Goal: Transaction & Acquisition: Book appointment/travel/reservation

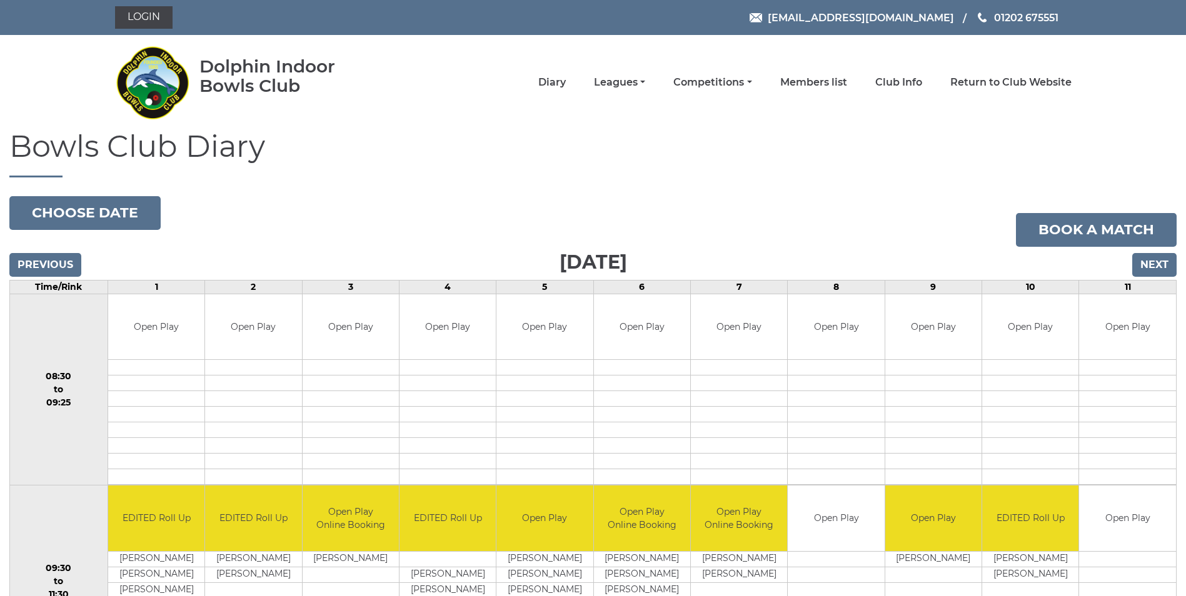
scroll to position [188, 0]
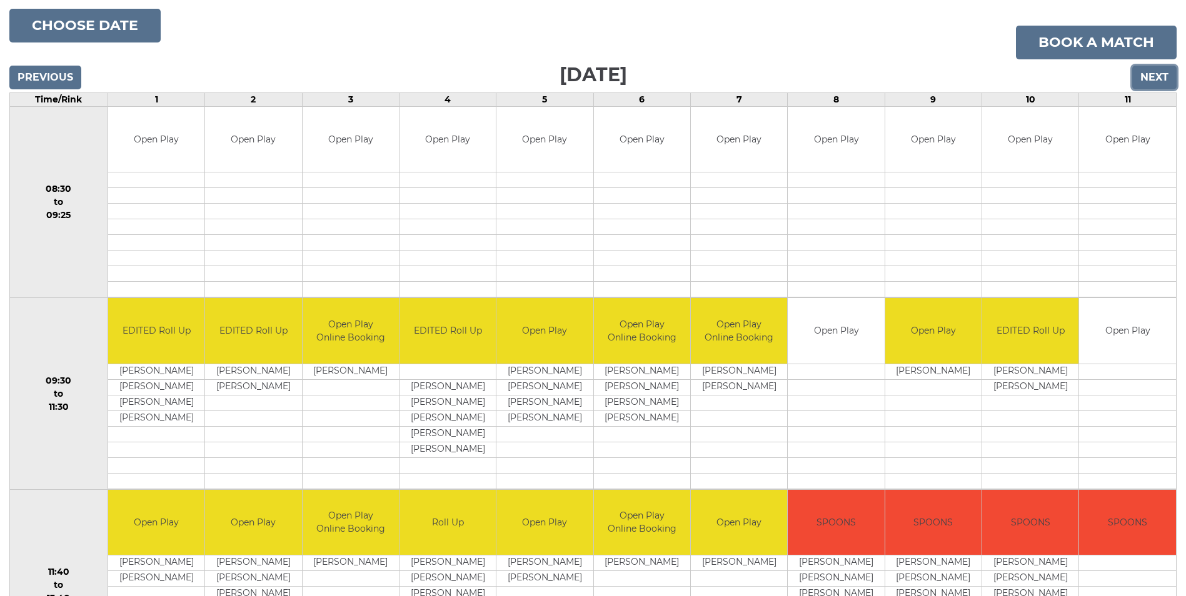
click at [1159, 77] on input "Next" at bounding box center [1154, 78] width 44 height 24
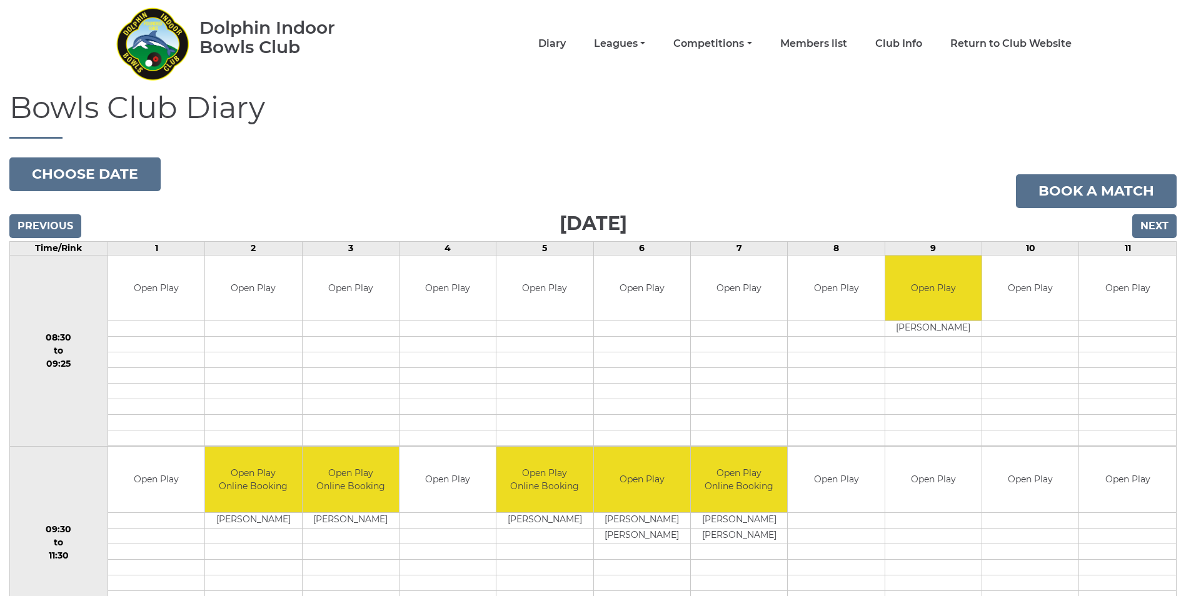
scroll to position [63, 0]
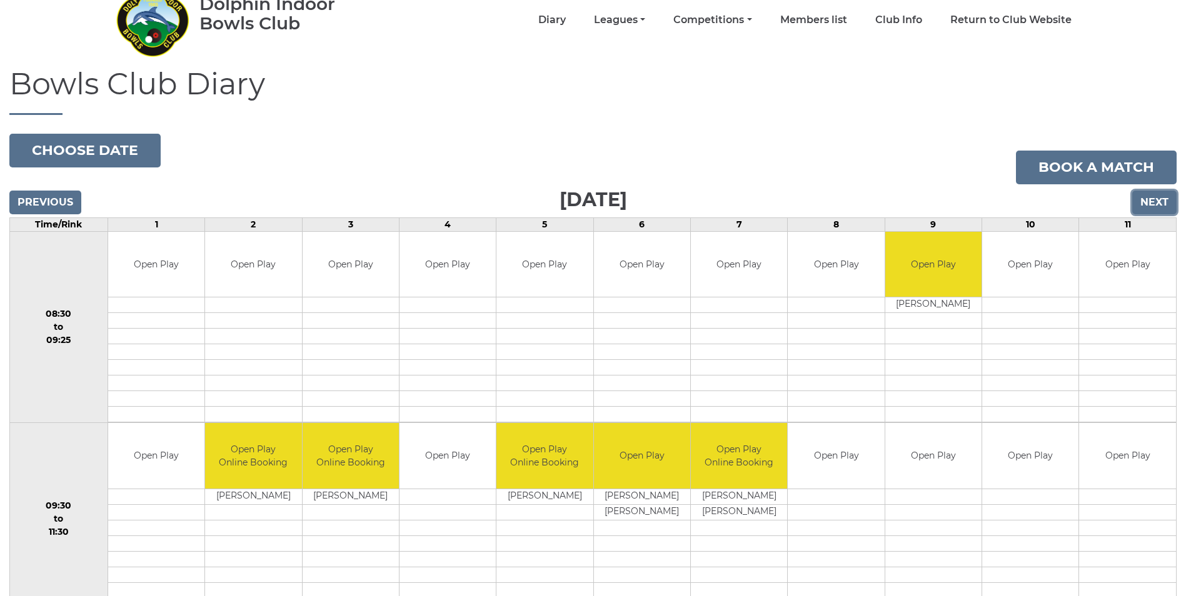
click at [1159, 201] on input "Next" at bounding box center [1154, 203] width 44 height 24
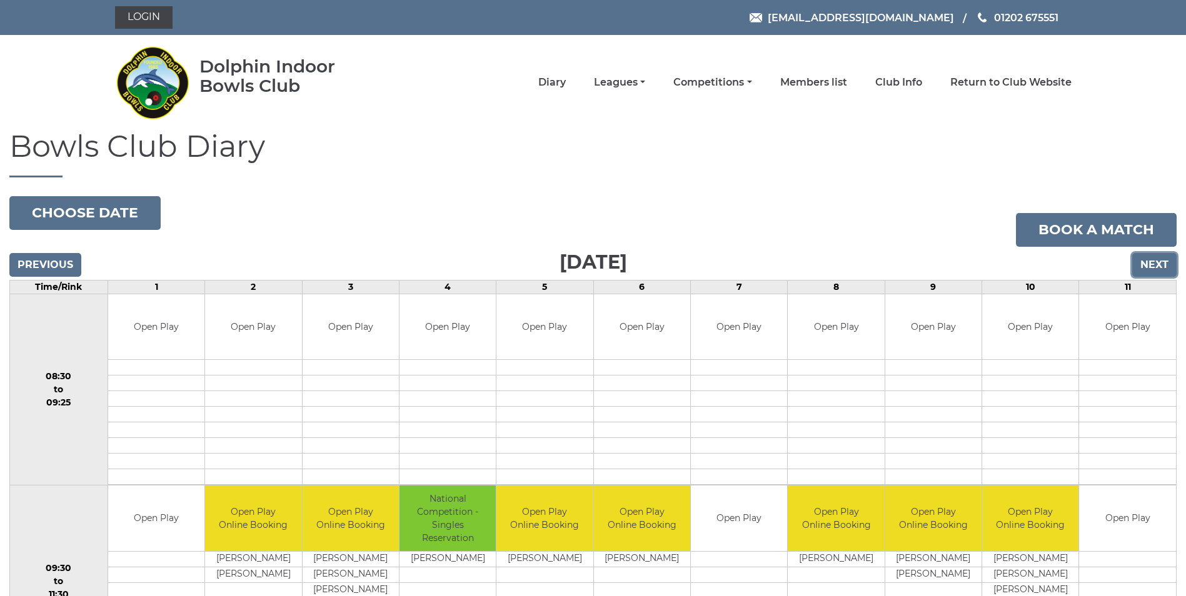
click at [1156, 268] on input "Next" at bounding box center [1154, 265] width 44 height 24
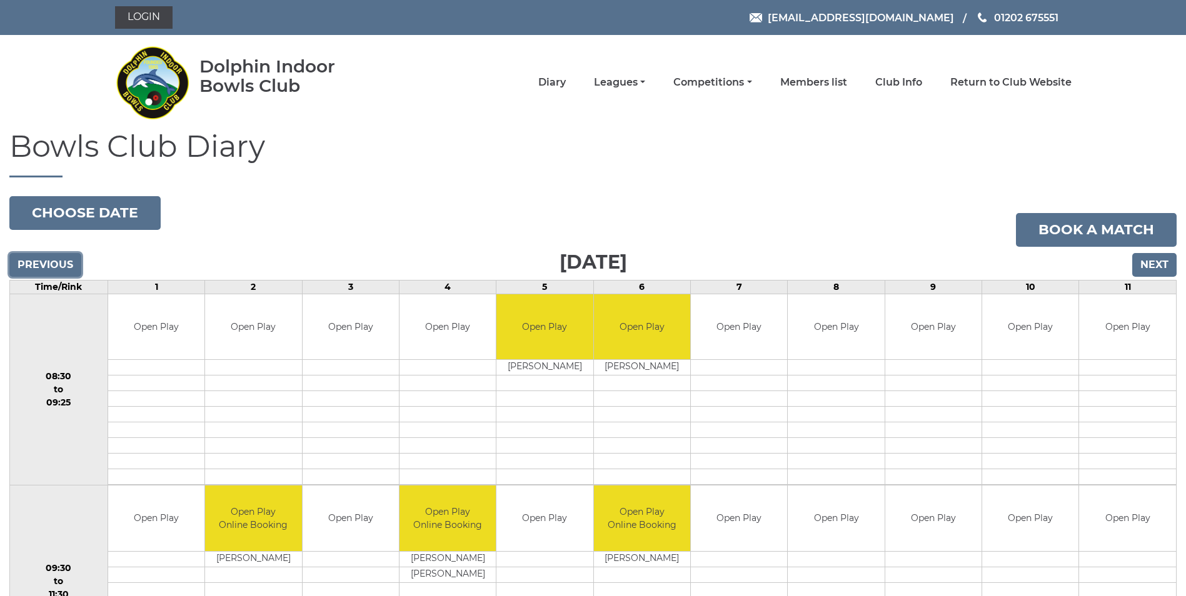
click at [54, 259] on input "Previous" at bounding box center [45, 265] width 72 height 24
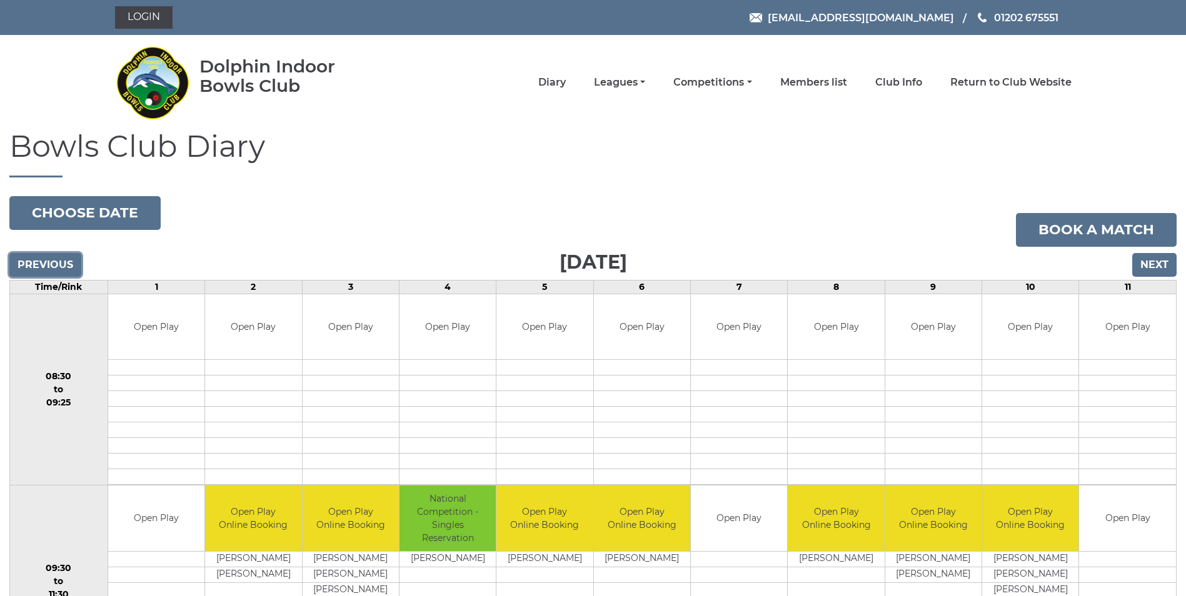
drag, startPoint x: 0, startPoint y: 0, endPoint x: 54, endPoint y: 259, distance: 265.0
click at [54, 259] on input "Previous" at bounding box center [45, 265] width 72 height 24
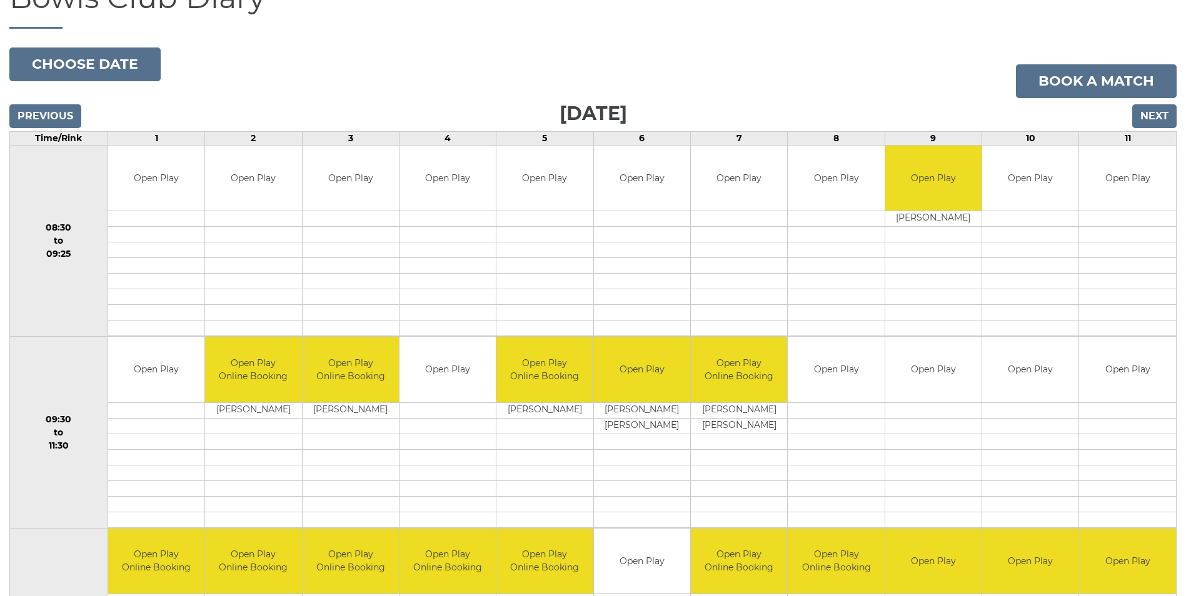
scroll to position [125, 0]
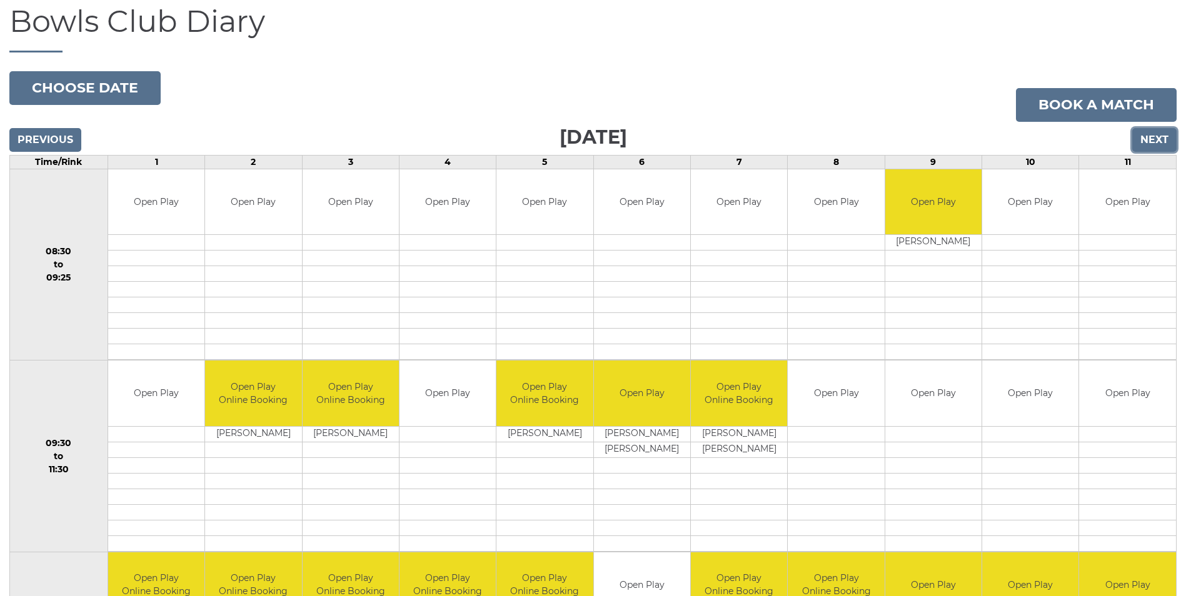
click at [1156, 142] on input "Next" at bounding box center [1154, 140] width 44 height 24
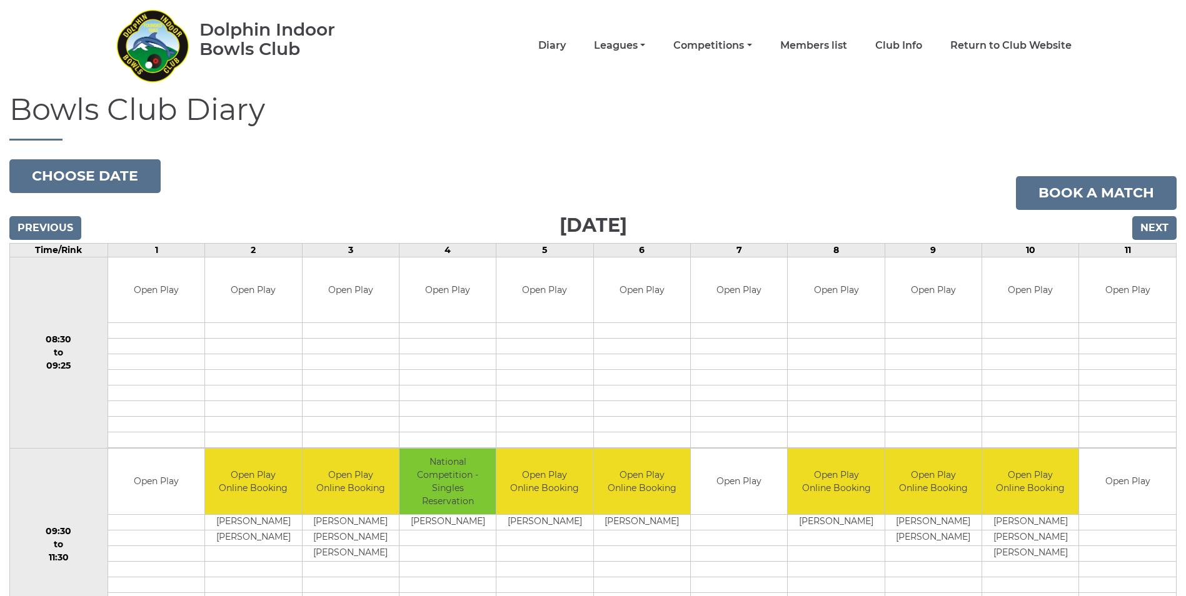
scroll to position [63, 0]
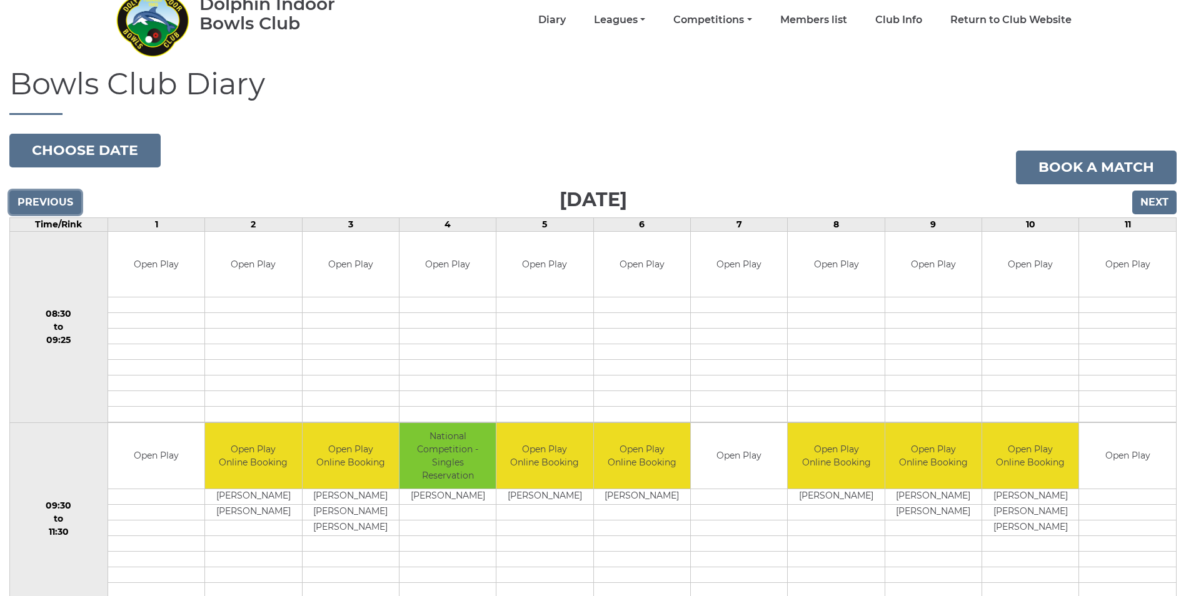
click at [60, 201] on input "Previous" at bounding box center [45, 203] width 72 height 24
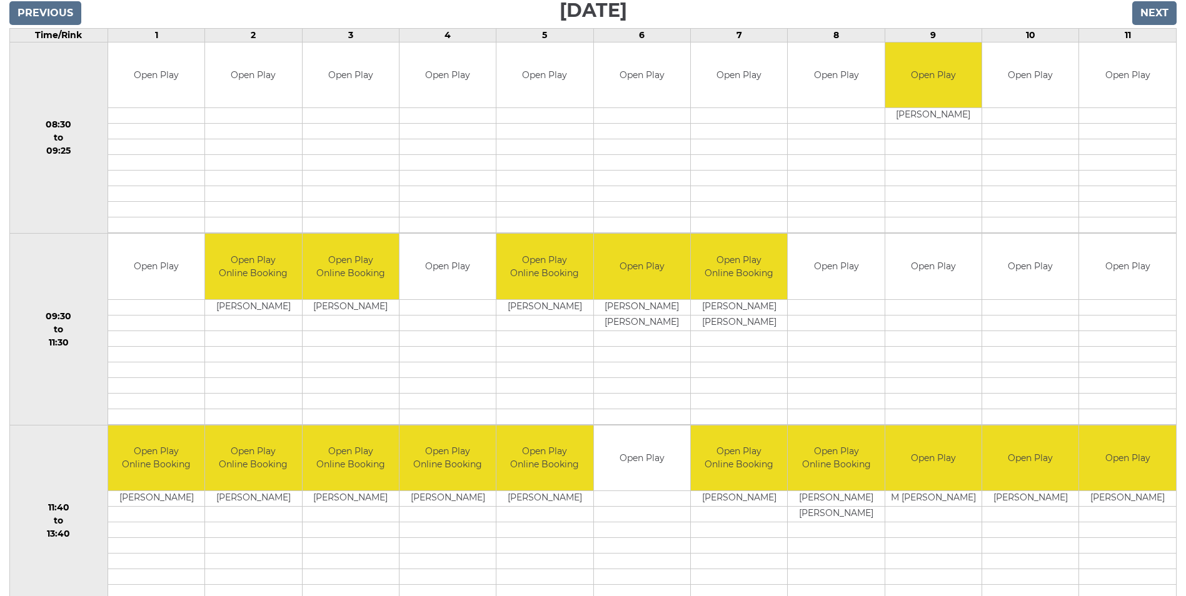
scroll to position [250, 0]
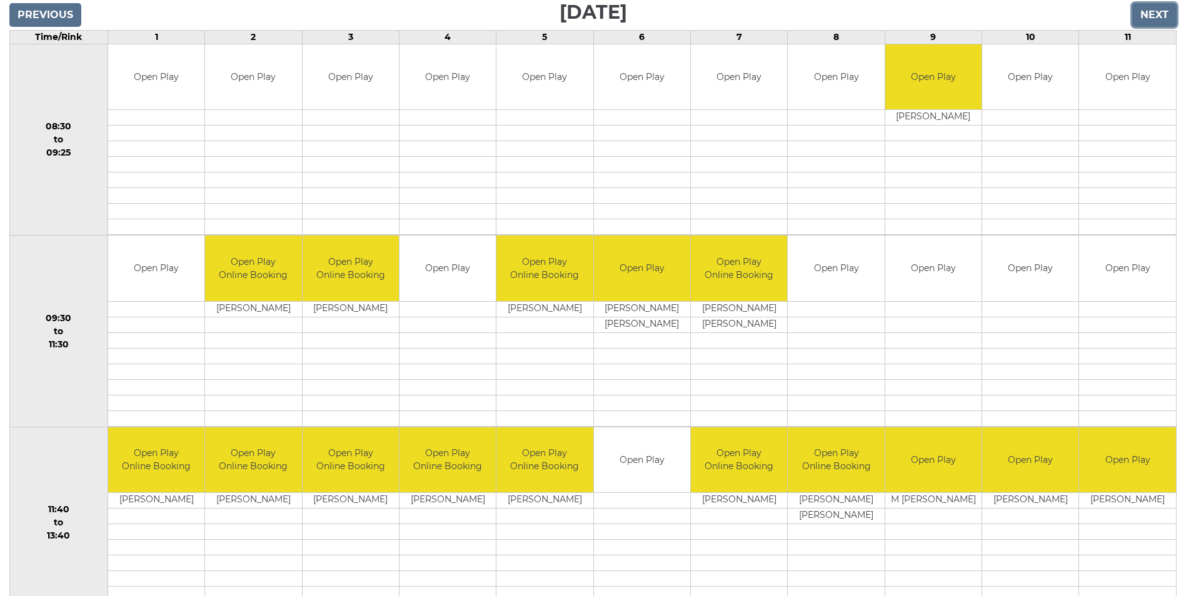
click at [1152, 14] on input "Next" at bounding box center [1154, 15] width 44 height 24
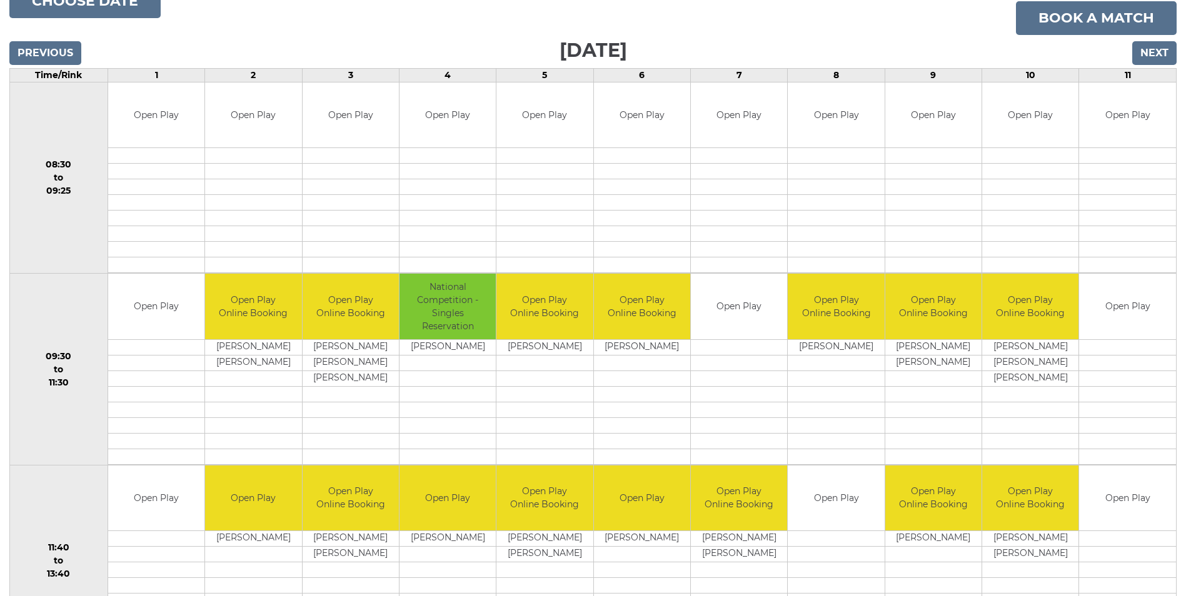
scroll to position [188, 0]
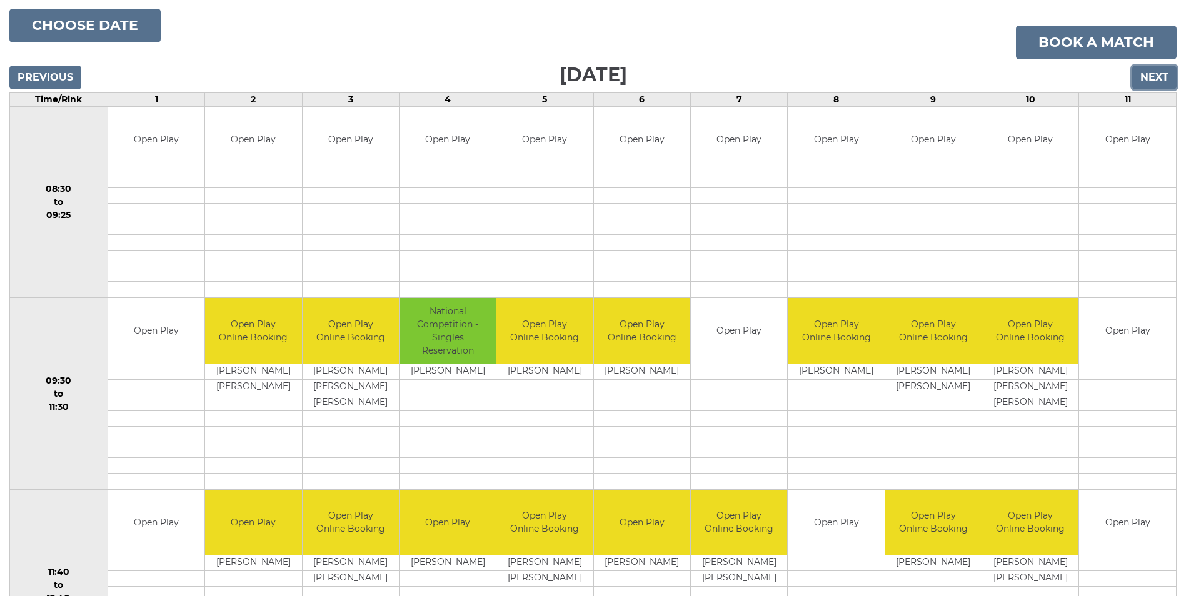
click at [1148, 74] on input "Next" at bounding box center [1154, 78] width 44 height 24
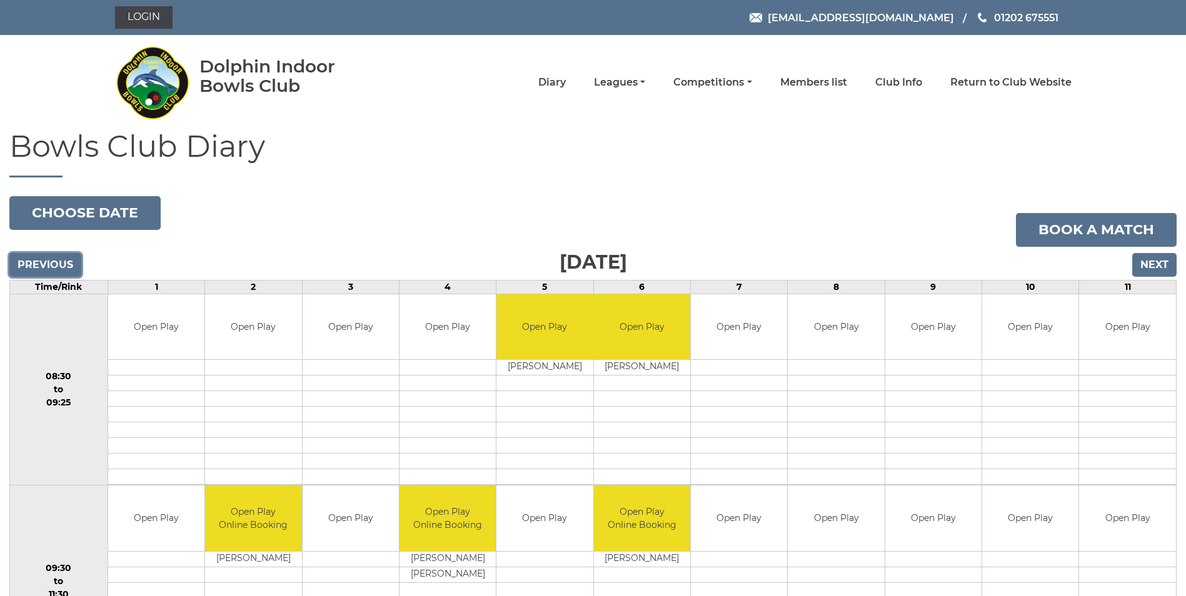
click at [41, 263] on input "Previous" at bounding box center [45, 265] width 72 height 24
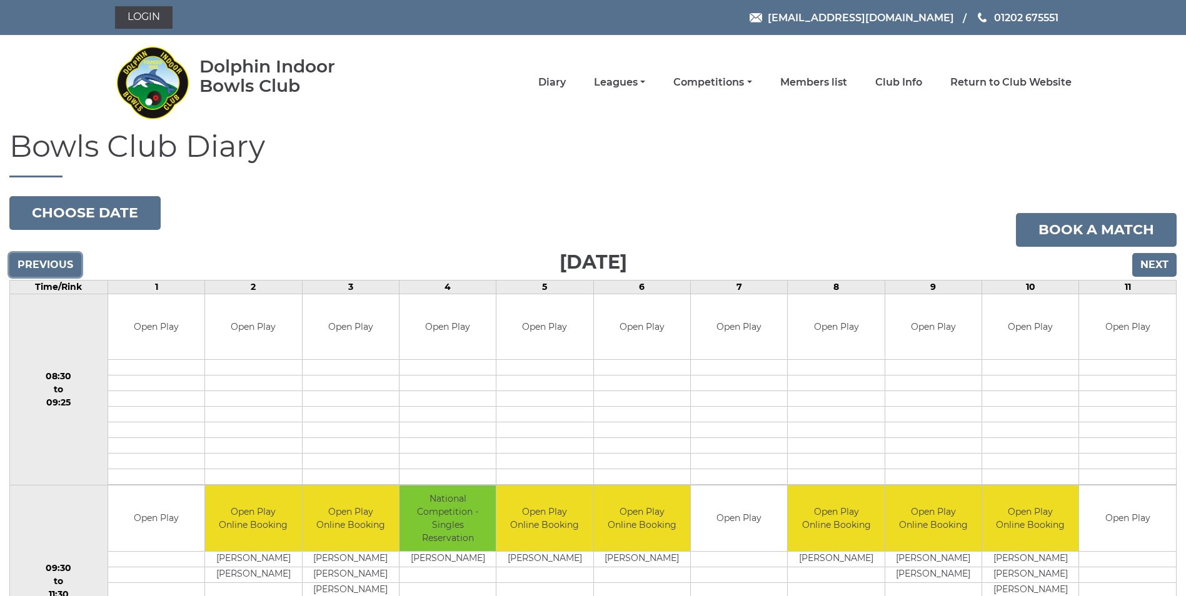
click at [41, 263] on input "Previous" at bounding box center [45, 265] width 72 height 24
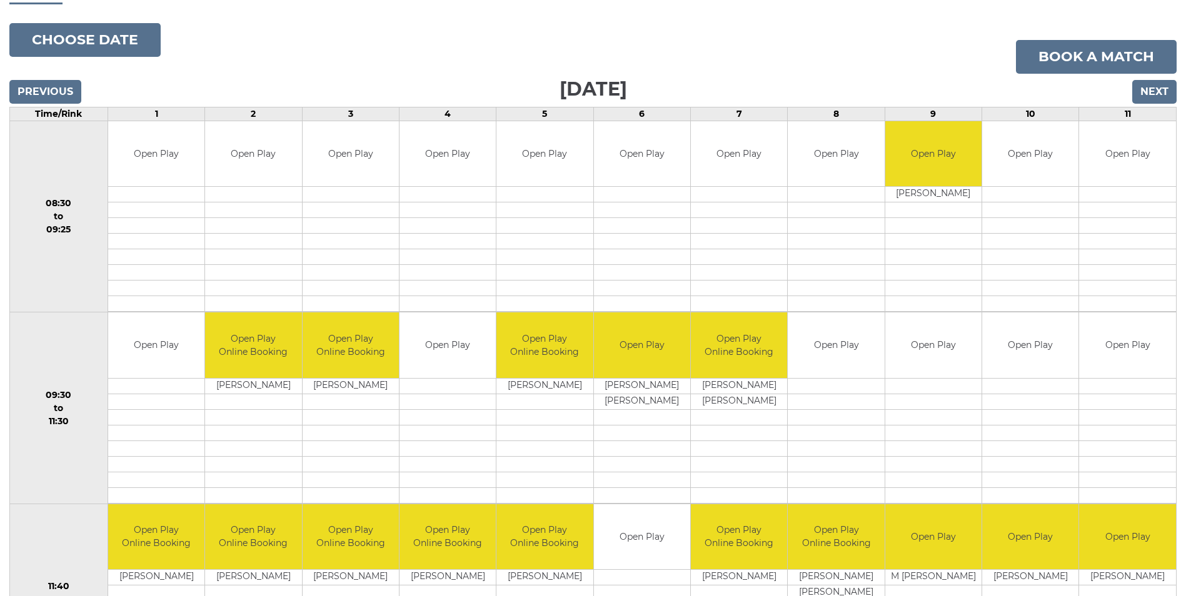
scroll to position [188, 0]
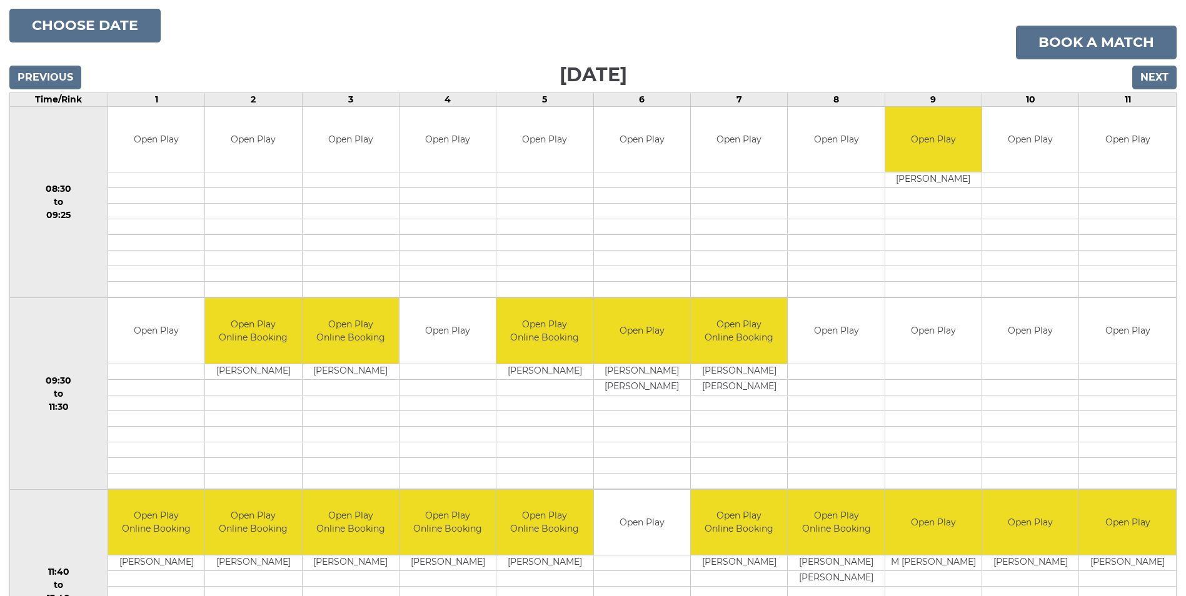
click at [901, 315] on td "Open Play" at bounding box center [933, 331] width 96 height 66
click at [1055, 43] on link "Book a match" at bounding box center [1096, 43] width 161 height 34
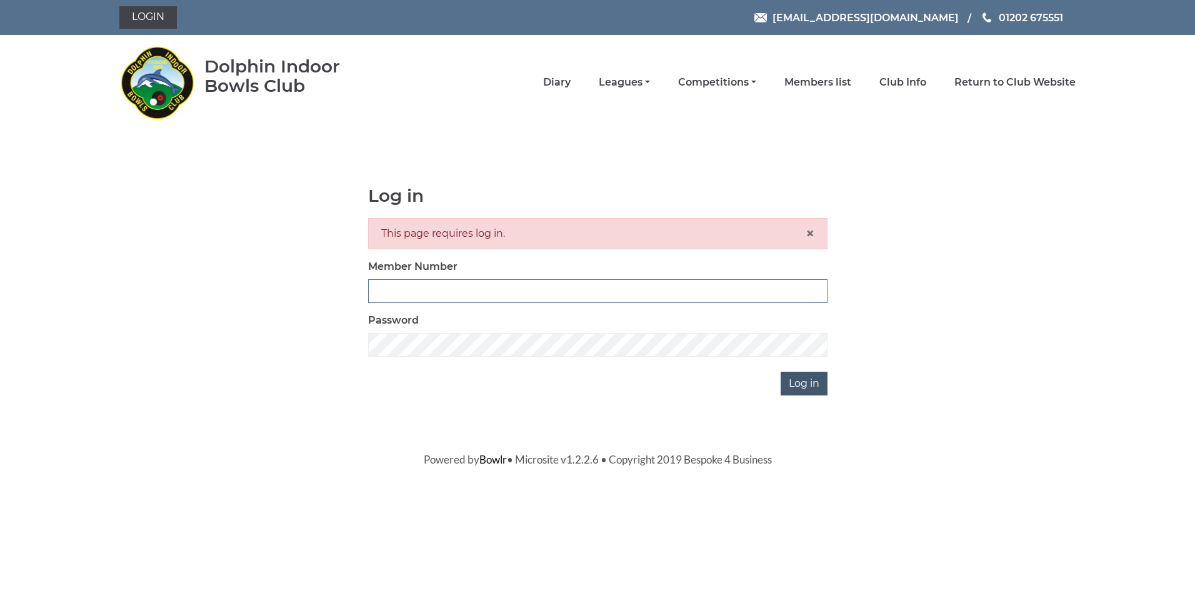
type input "3531"
click at [812, 380] on input "Log in" at bounding box center [804, 384] width 47 height 24
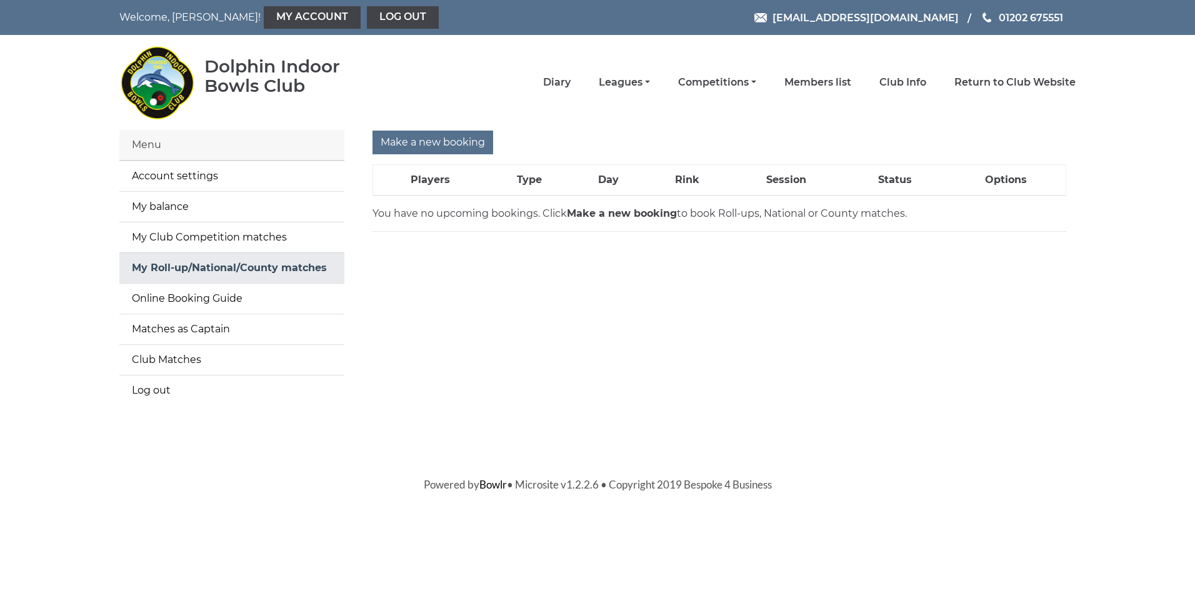
click at [263, 269] on link "My Roll-up/National/County matches" at bounding box center [231, 268] width 225 height 30
click at [449, 142] on input "Make a new booking" at bounding box center [433, 143] width 121 height 24
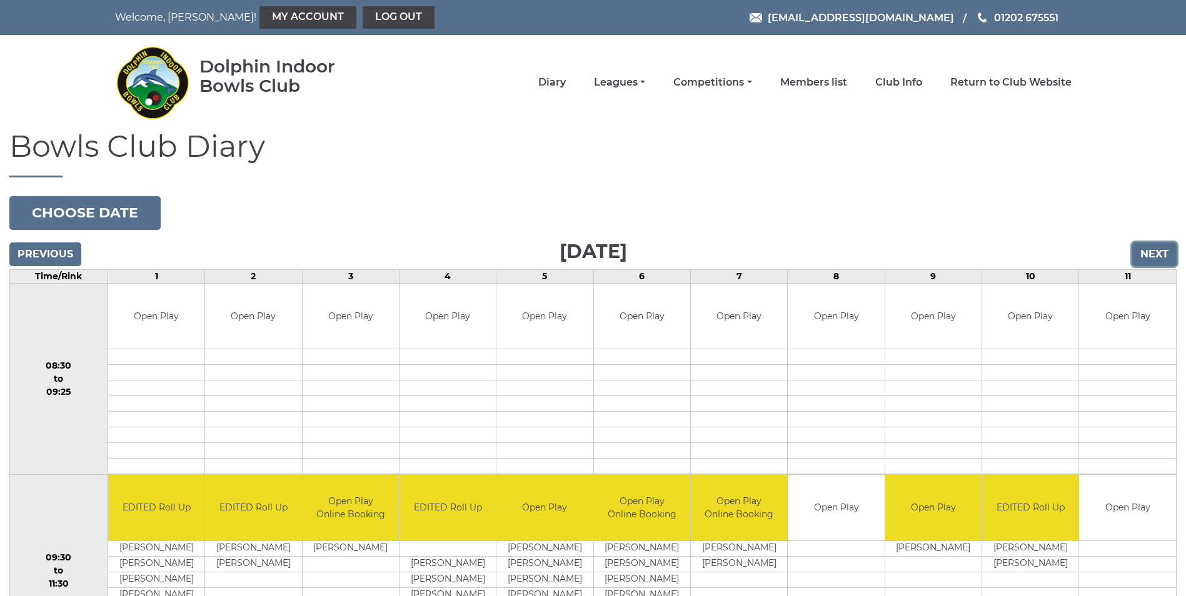
click at [1161, 254] on input "Next" at bounding box center [1154, 255] width 44 height 24
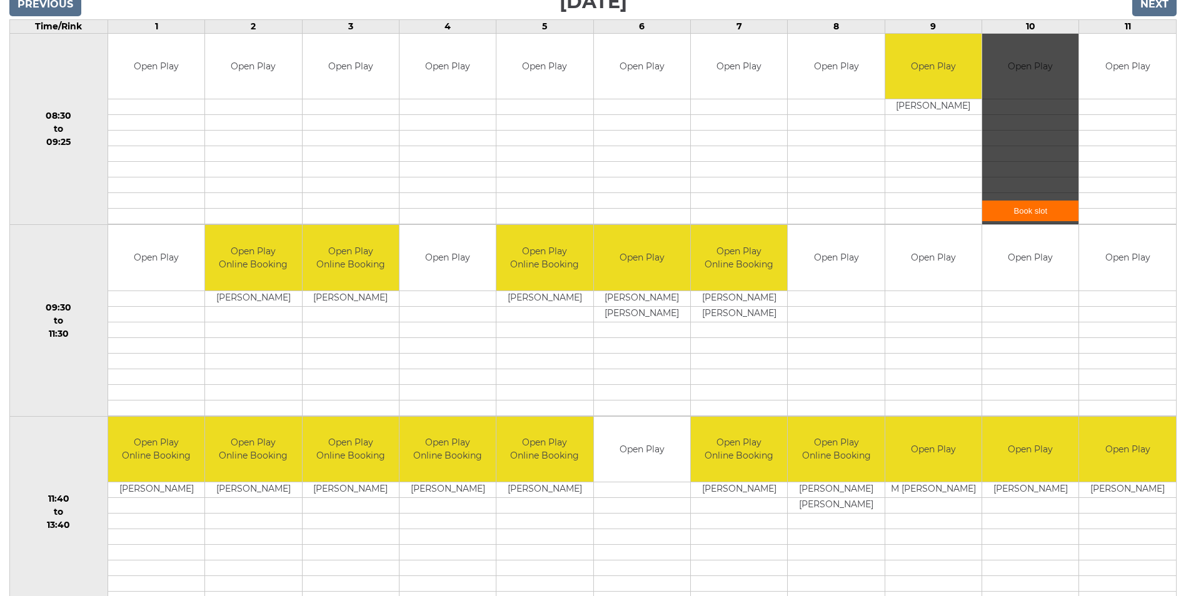
scroll to position [125, 0]
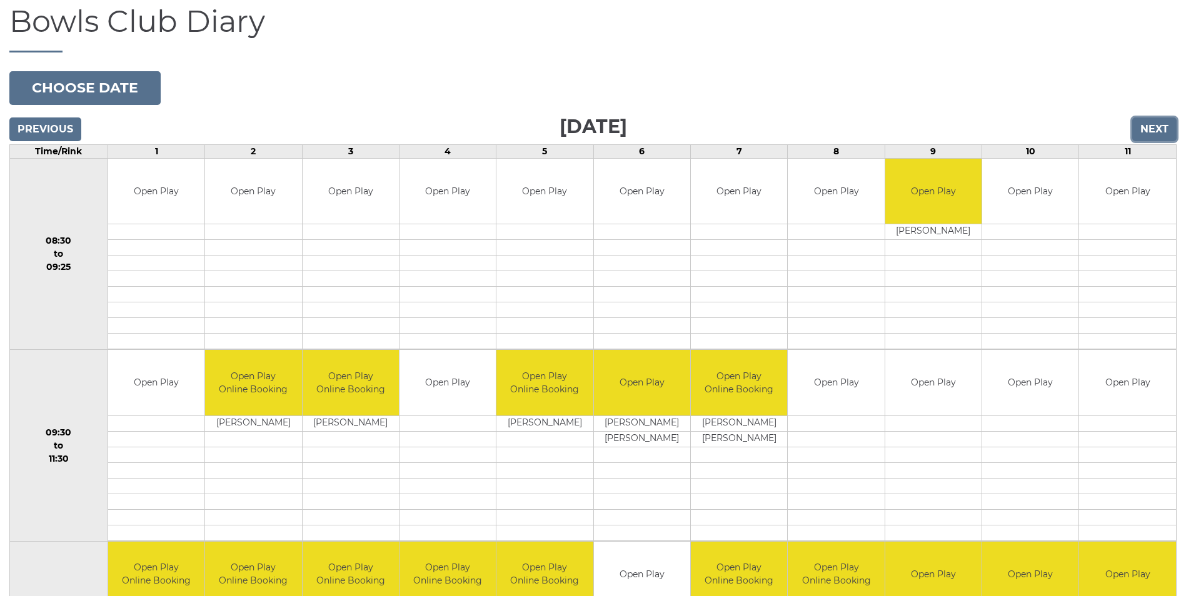
click at [1149, 129] on input "Next" at bounding box center [1154, 130] width 44 height 24
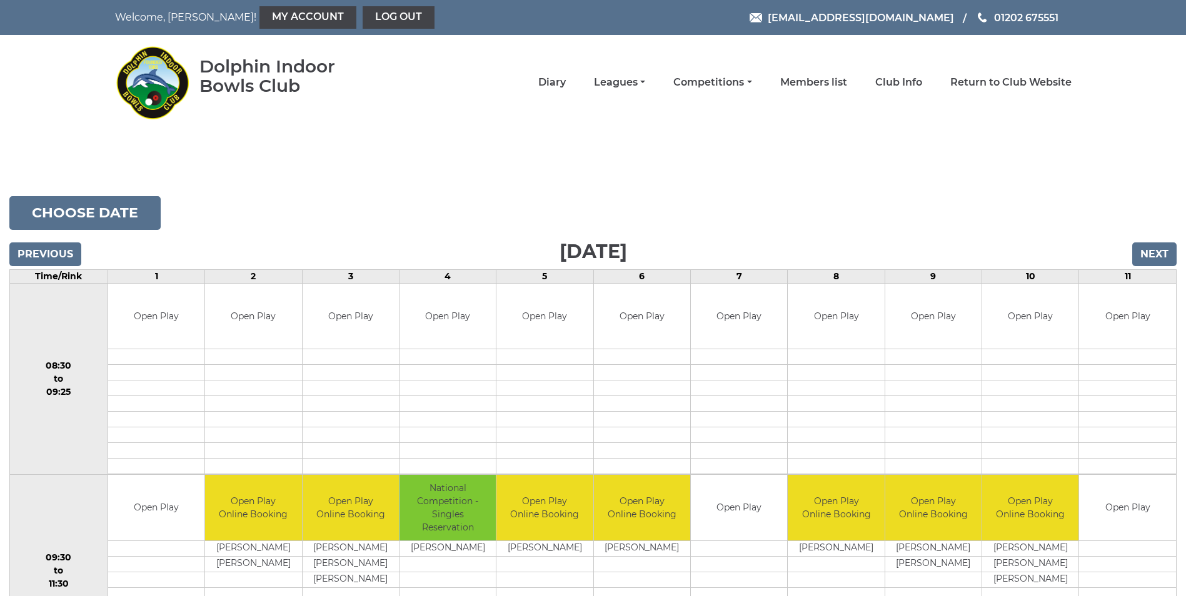
click at [1149, 129] on nav "Dolphin Indoor Bowls Club Diary Leagues Club leagues - Winter 2025/2026 Club le…" at bounding box center [593, 82] width 1186 height 95
click at [1153, 249] on input "Next" at bounding box center [1154, 255] width 44 height 24
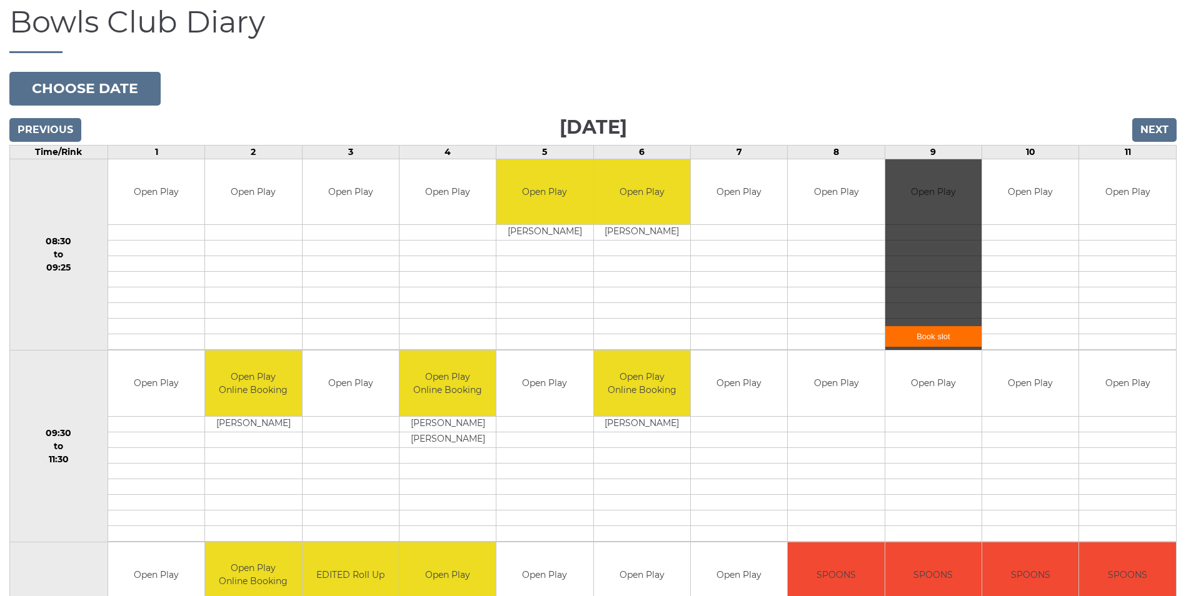
scroll to position [188, 0]
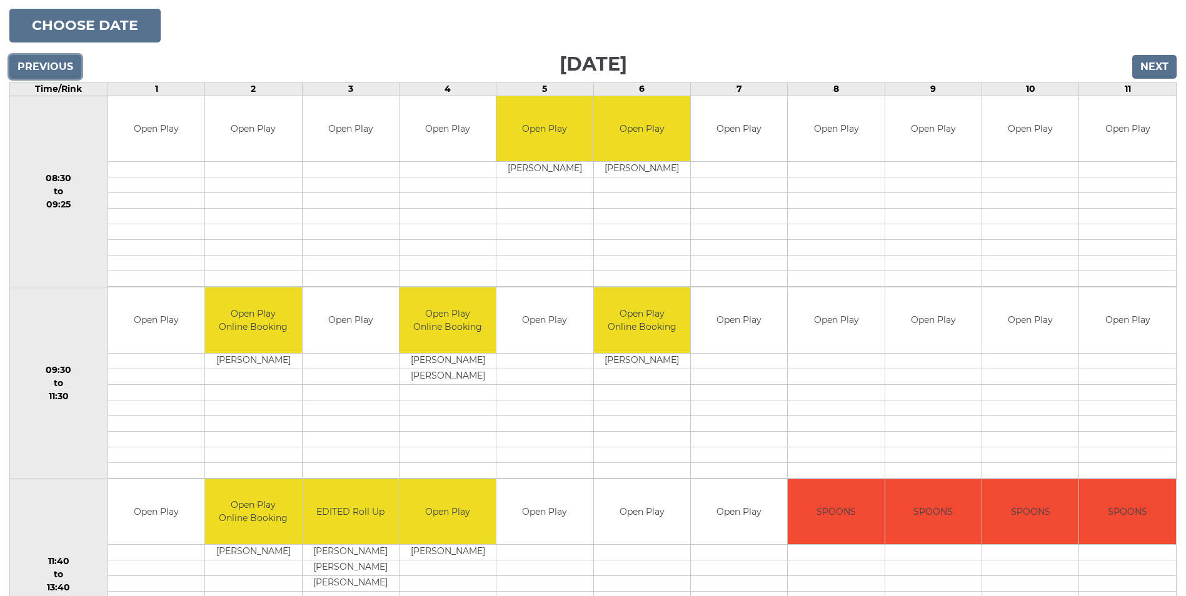
click at [46, 63] on input "Previous" at bounding box center [45, 67] width 72 height 24
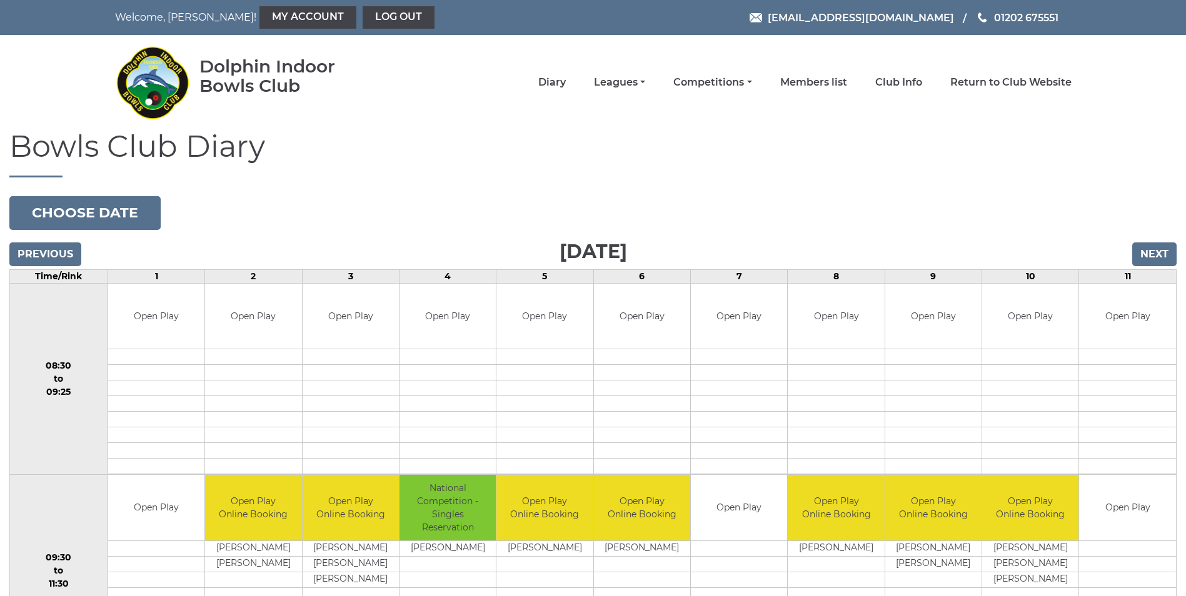
click at [47, 63] on nav "Dolphin Indoor Bowls Club Diary Leagues Club leagues - Winter 2025/2026 Club le…" at bounding box center [593, 82] width 1186 height 95
click at [48, 253] on input "Previous" at bounding box center [45, 255] width 72 height 24
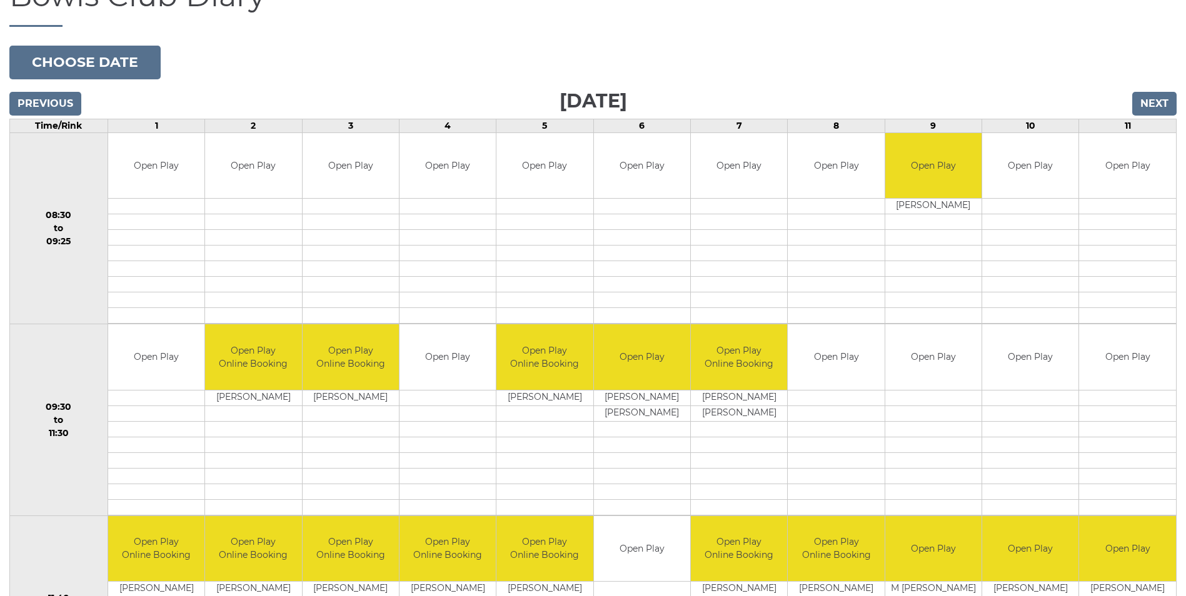
scroll to position [188, 0]
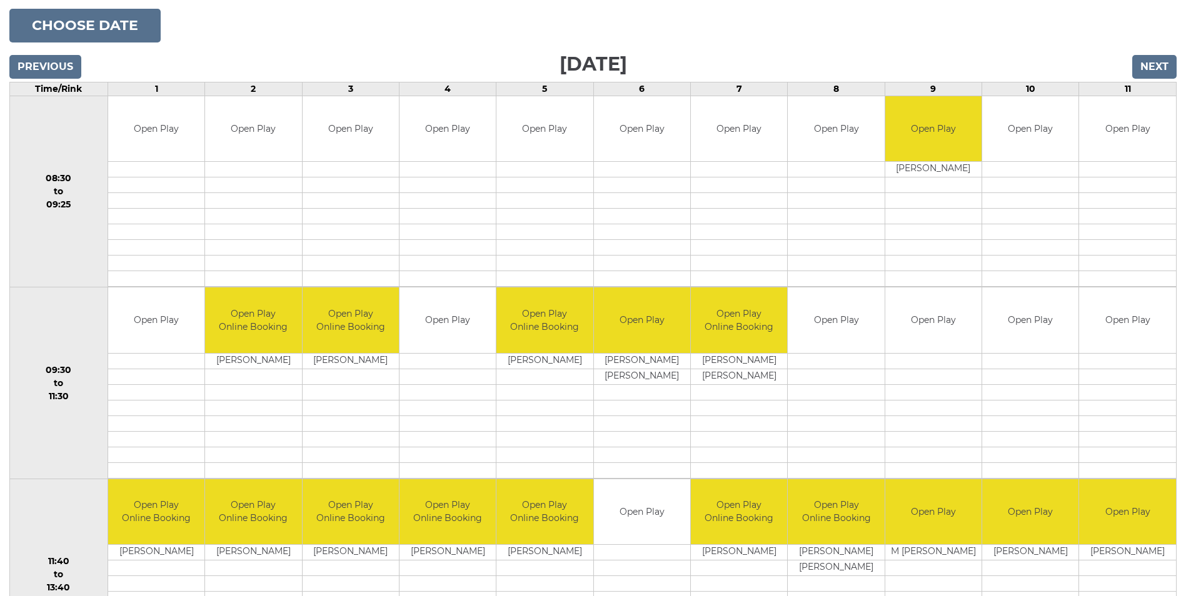
click at [934, 256] on td at bounding box center [933, 264] width 96 height 16
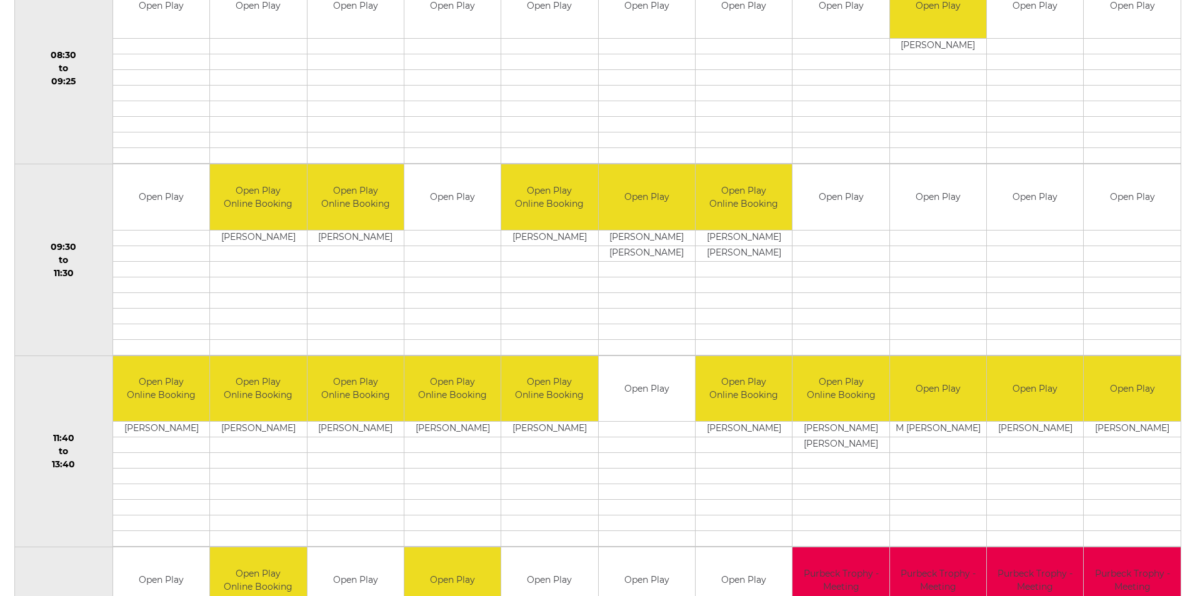
scroll to position [313, 0]
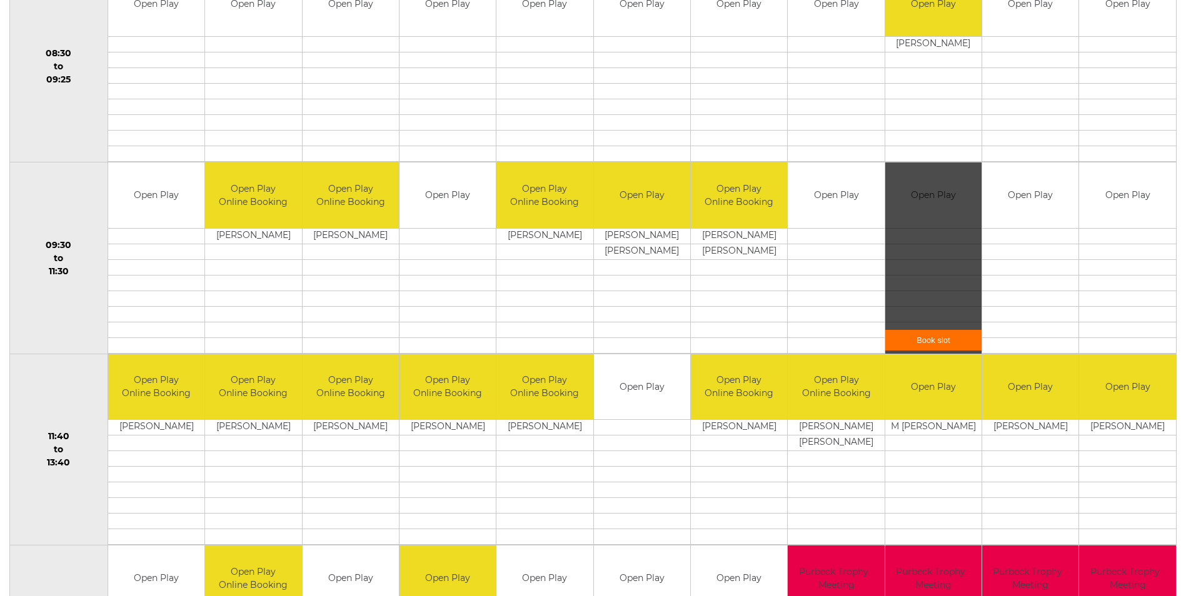
click at [942, 301] on div "Book slot" at bounding box center [933, 258] width 96 height 191
click at [932, 341] on link "Book slot" at bounding box center [933, 340] width 96 height 21
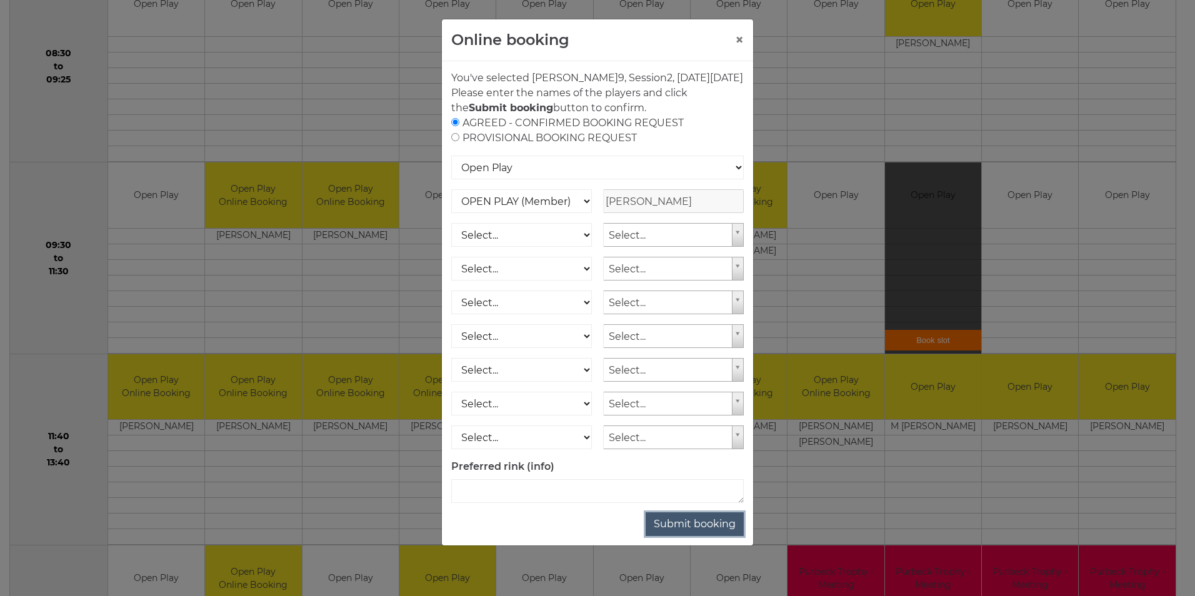
click at [701, 536] on button "Submit booking" at bounding box center [695, 525] width 98 height 24
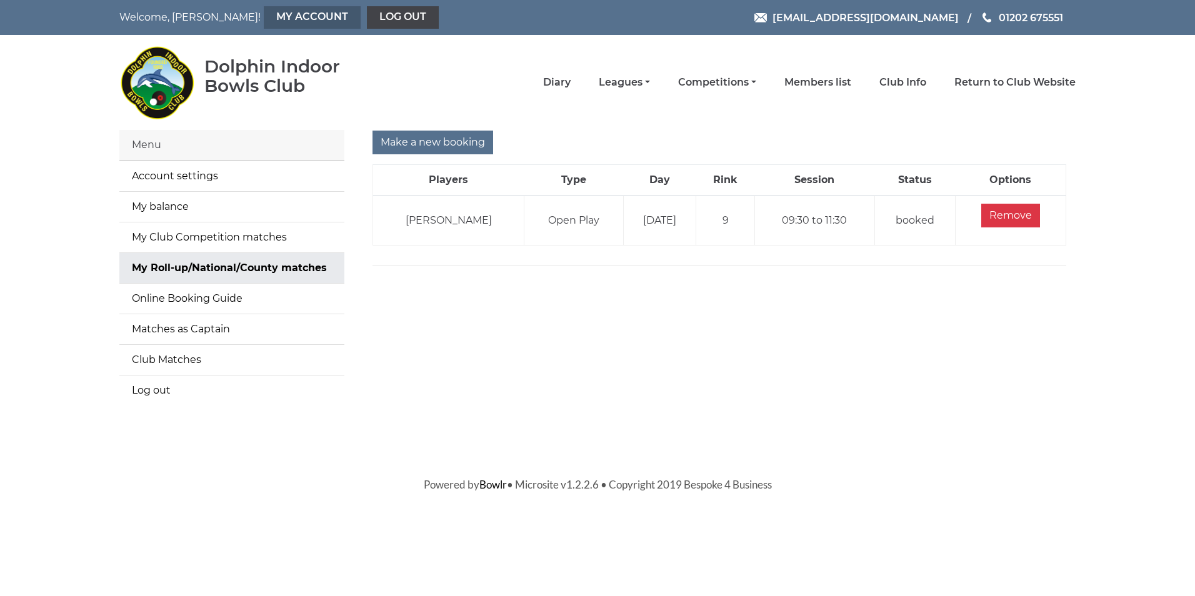
click at [287, 14] on link "My Account" at bounding box center [312, 17] width 97 height 23
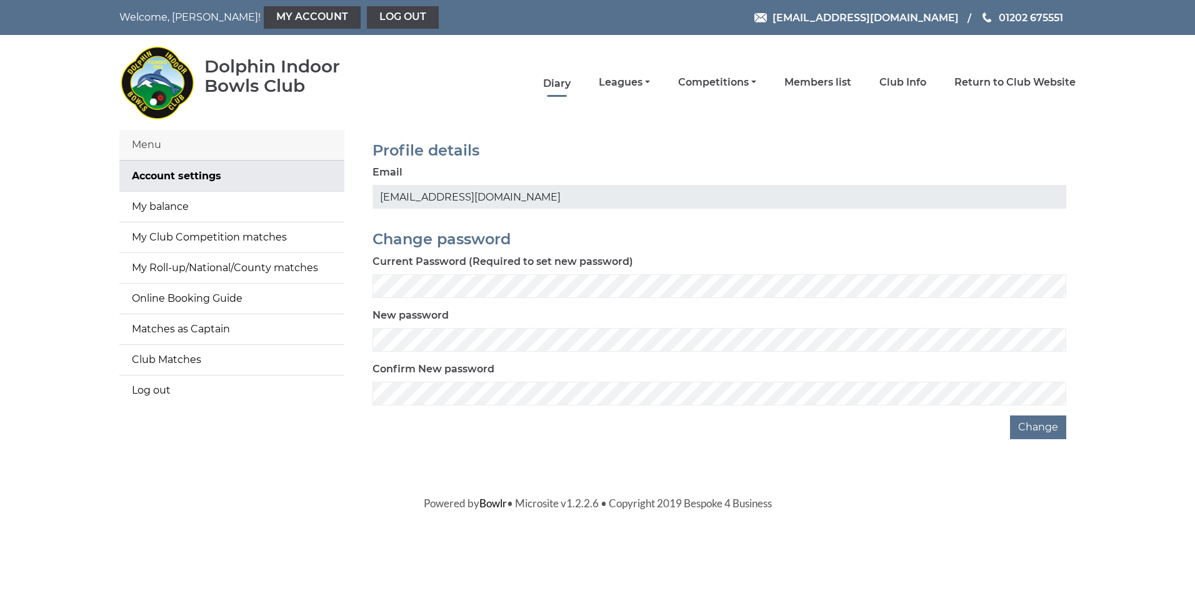
click at [566, 84] on link "Diary" at bounding box center [557, 84] width 28 height 14
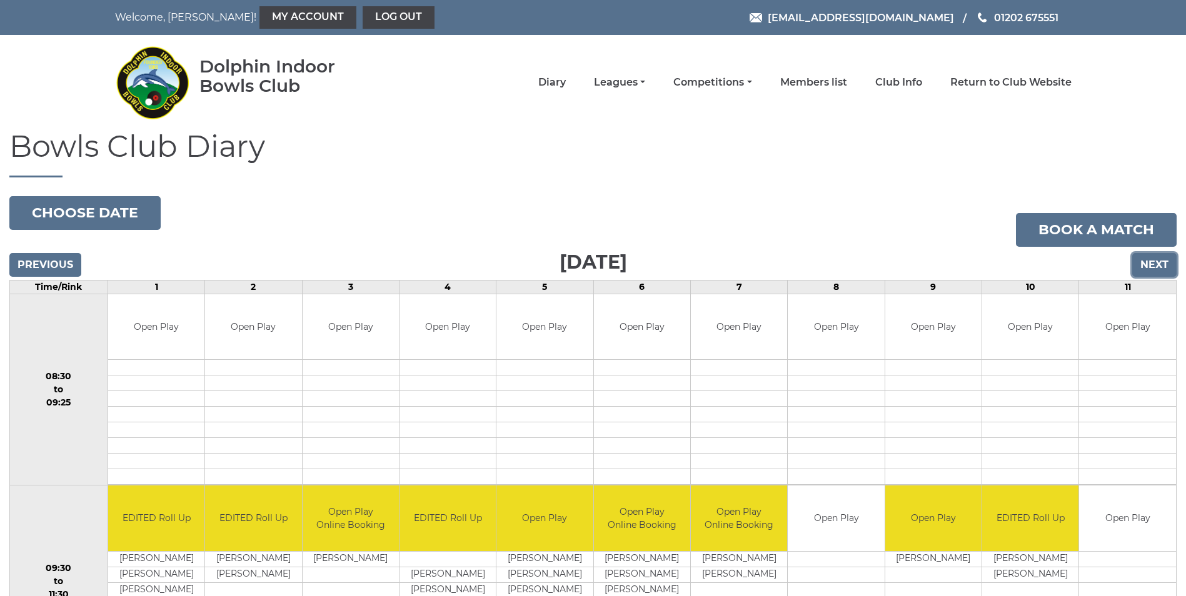
click at [1147, 265] on input "Next" at bounding box center [1154, 265] width 44 height 24
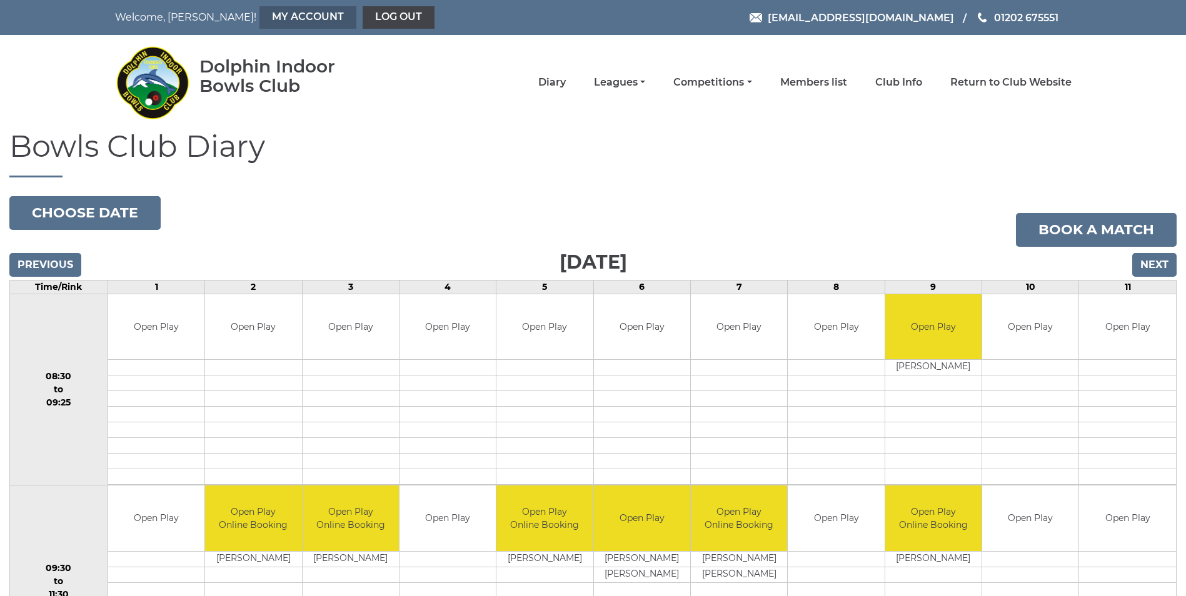
click at [289, 19] on link "My Account" at bounding box center [307, 17] width 97 height 23
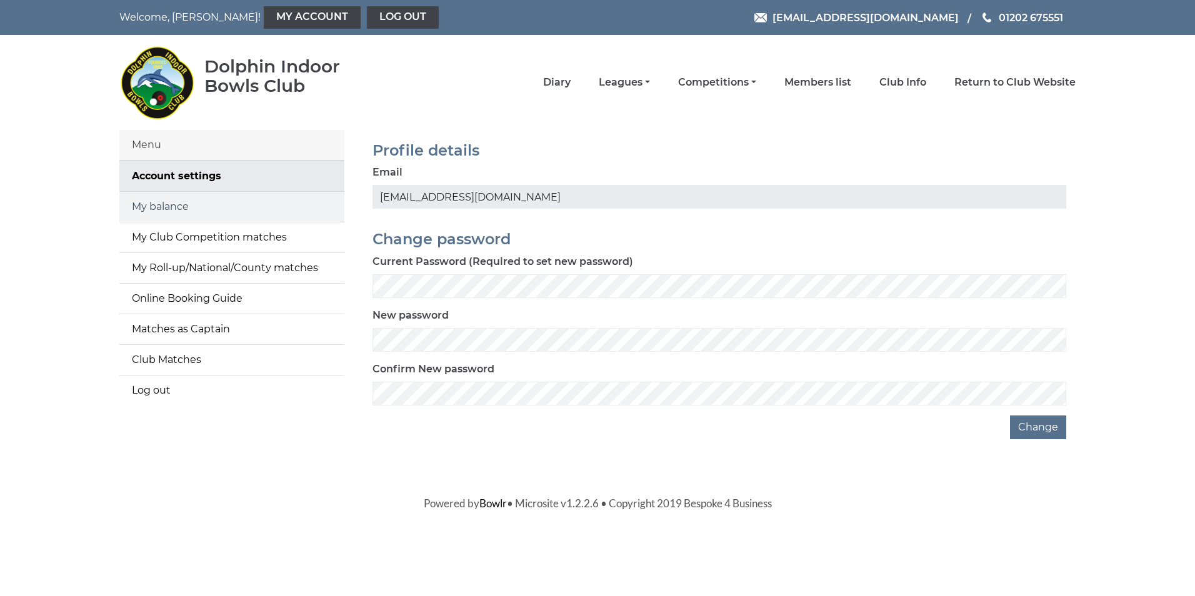
click at [176, 204] on link "My balance" at bounding box center [231, 207] width 225 height 30
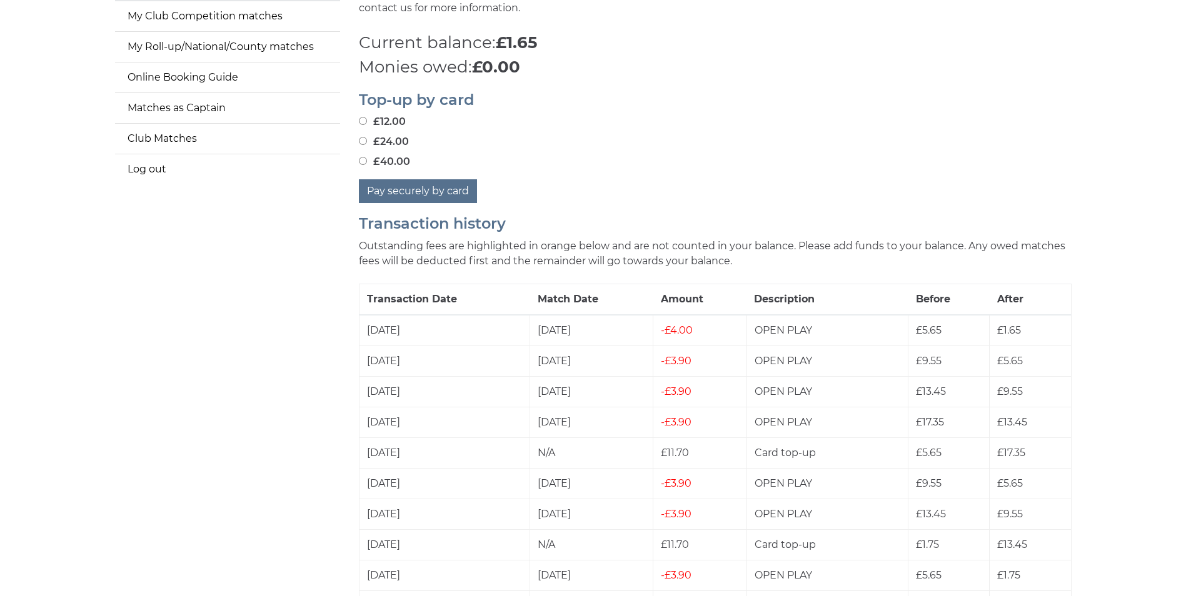
scroll to position [188, 0]
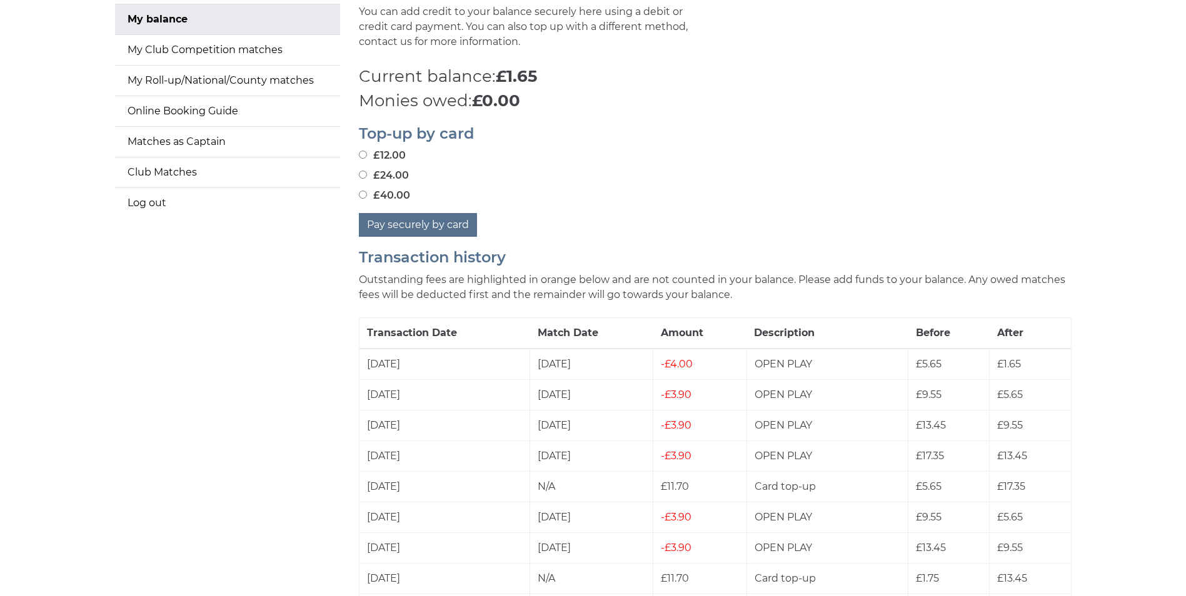
click at [363, 157] on input "£12.00" at bounding box center [363, 155] width 8 height 8
radio input "true"
click at [439, 227] on button "Pay securely by card" at bounding box center [418, 225] width 118 height 24
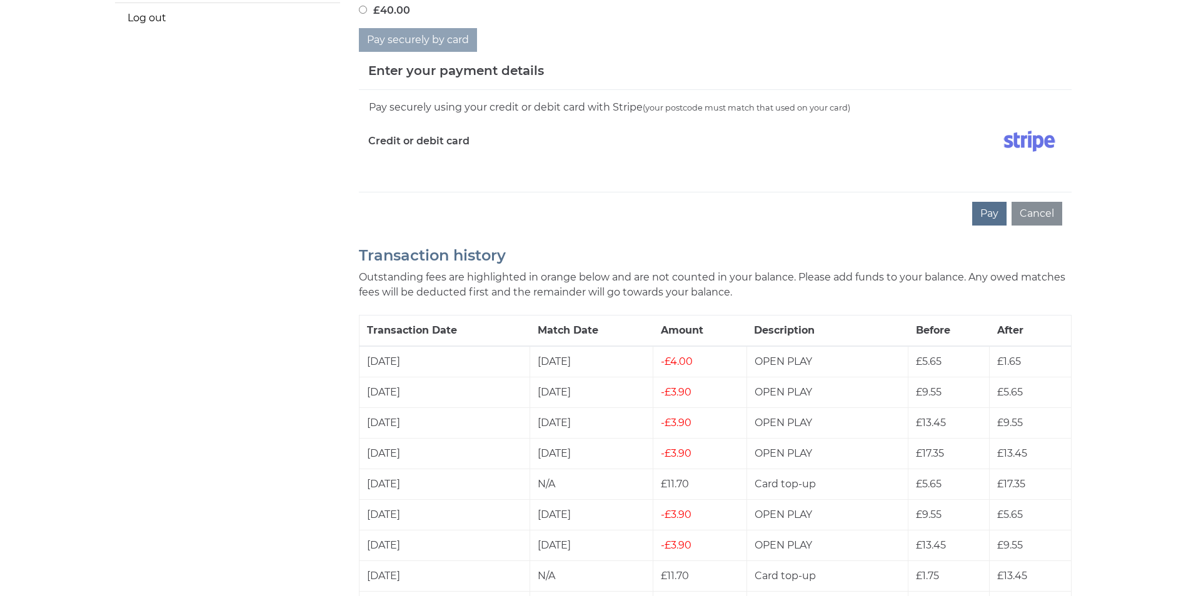
scroll to position [375, 0]
click at [835, 230] on div "Pay Cancel" at bounding box center [715, 210] width 713 height 43
click at [864, 193] on div "Pay Cancel" at bounding box center [715, 210] width 713 height 43
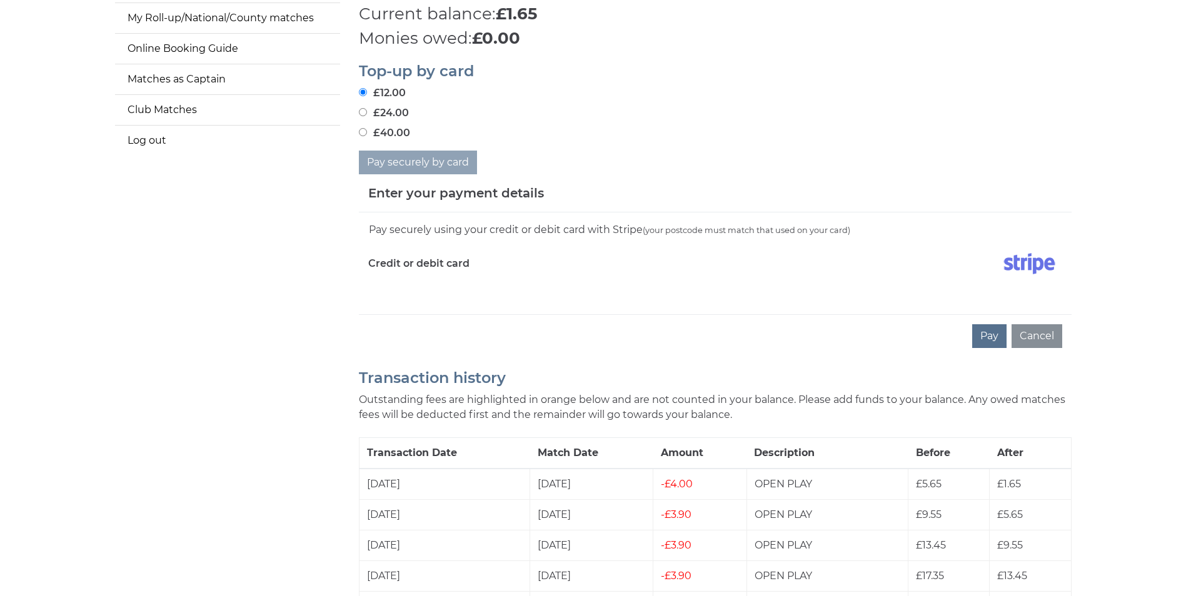
scroll to position [313, 0]
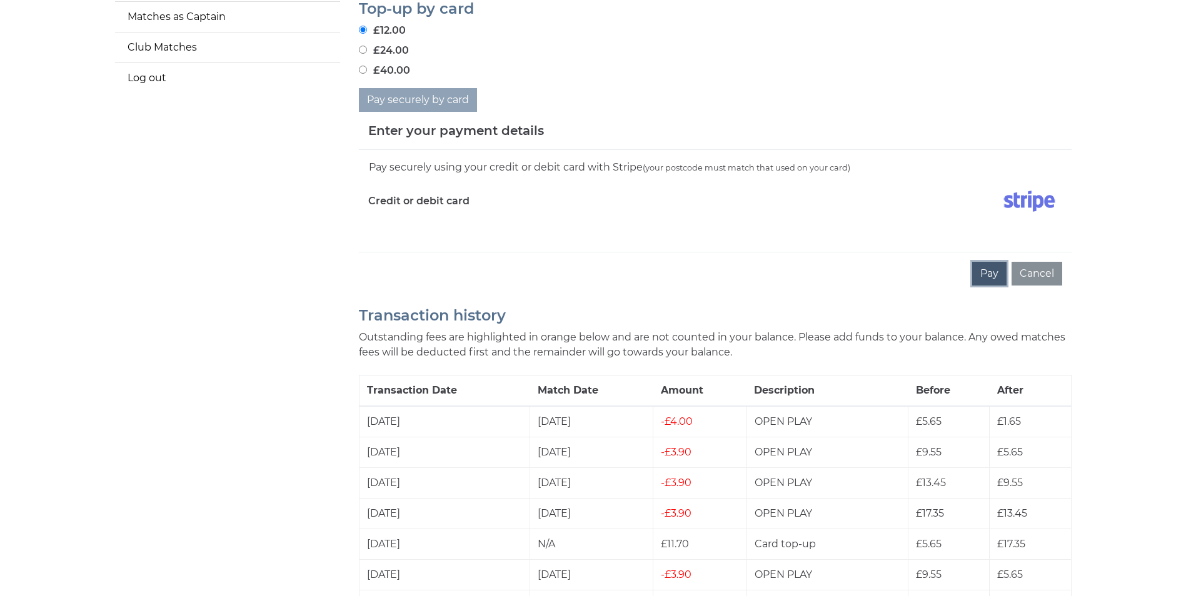
click at [991, 273] on button "Pay" at bounding box center [989, 274] width 34 height 24
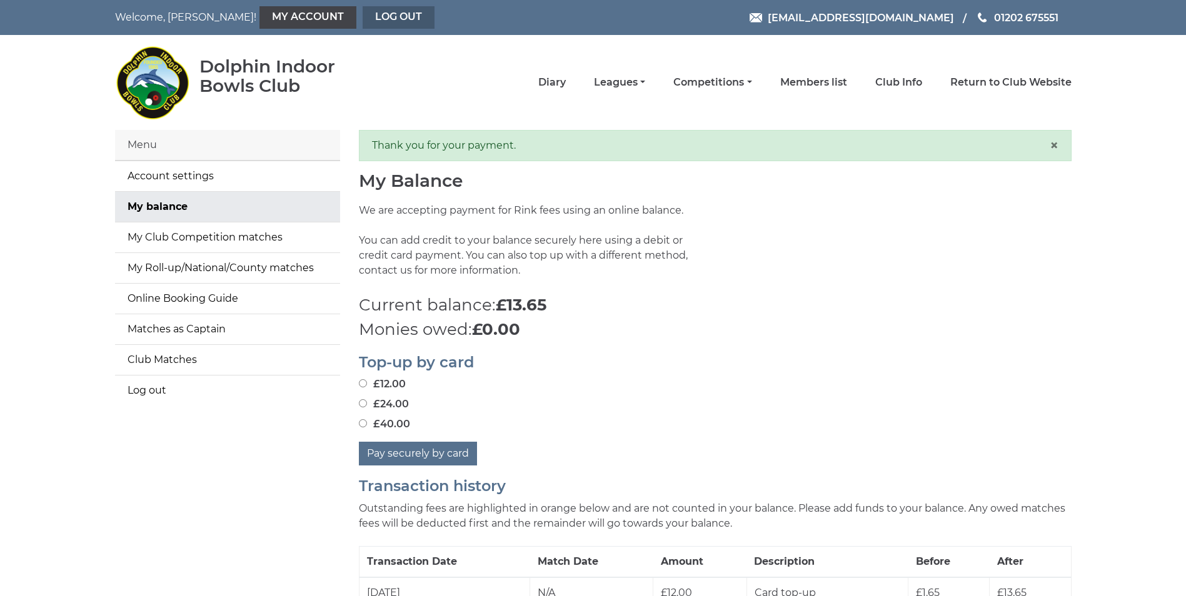
click at [363, 17] on link "Log out" at bounding box center [399, 17] width 72 height 23
